Goal: Find contact information: Find contact information

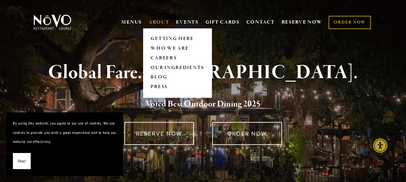
click at [165, 21] on link "ABOUT" at bounding box center [158, 22] width 21 height 6
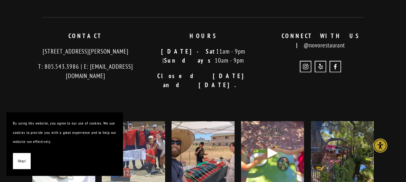
scroll to position [1705, 0]
drag, startPoint x: 39, startPoint y: 31, endPoint x: 105, endPoint y: 39, distance: 66.1
click at [105, 47] on p "[STREET_ADDRESS][PERSON_NAME]" at bounding box center [85, 51] width 107 height 9
copy p "[STREET_ADDRESS][PERSON_NAME]"
